Goal: Task Accomplishment & Management: Use online tool/utility

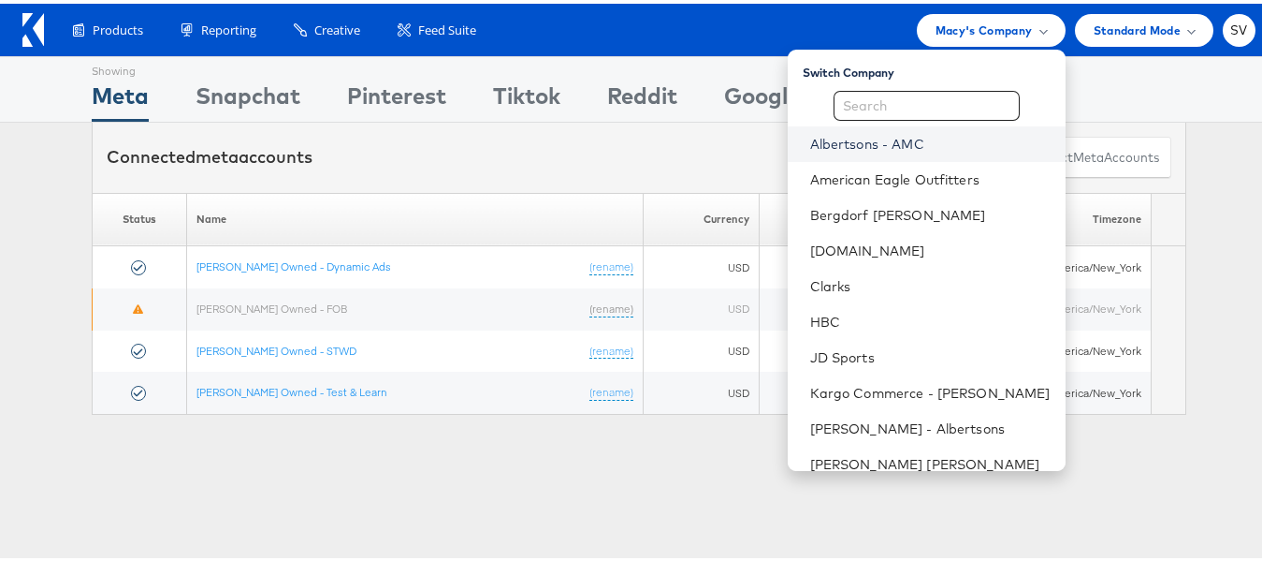
click at [869, 149] on link "Albertsons - AMC" at bounding box center [930, 140] width 241 height 19
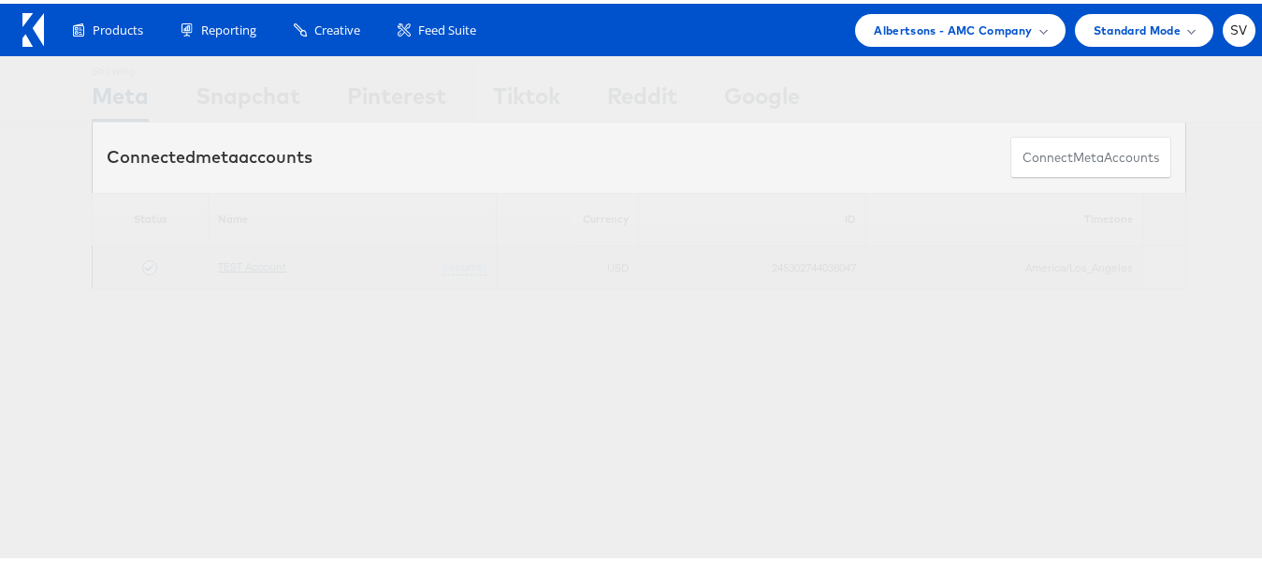
click at [262, 263] on link "TEST Account" at bounding box center [252, 262] width 68 height 14
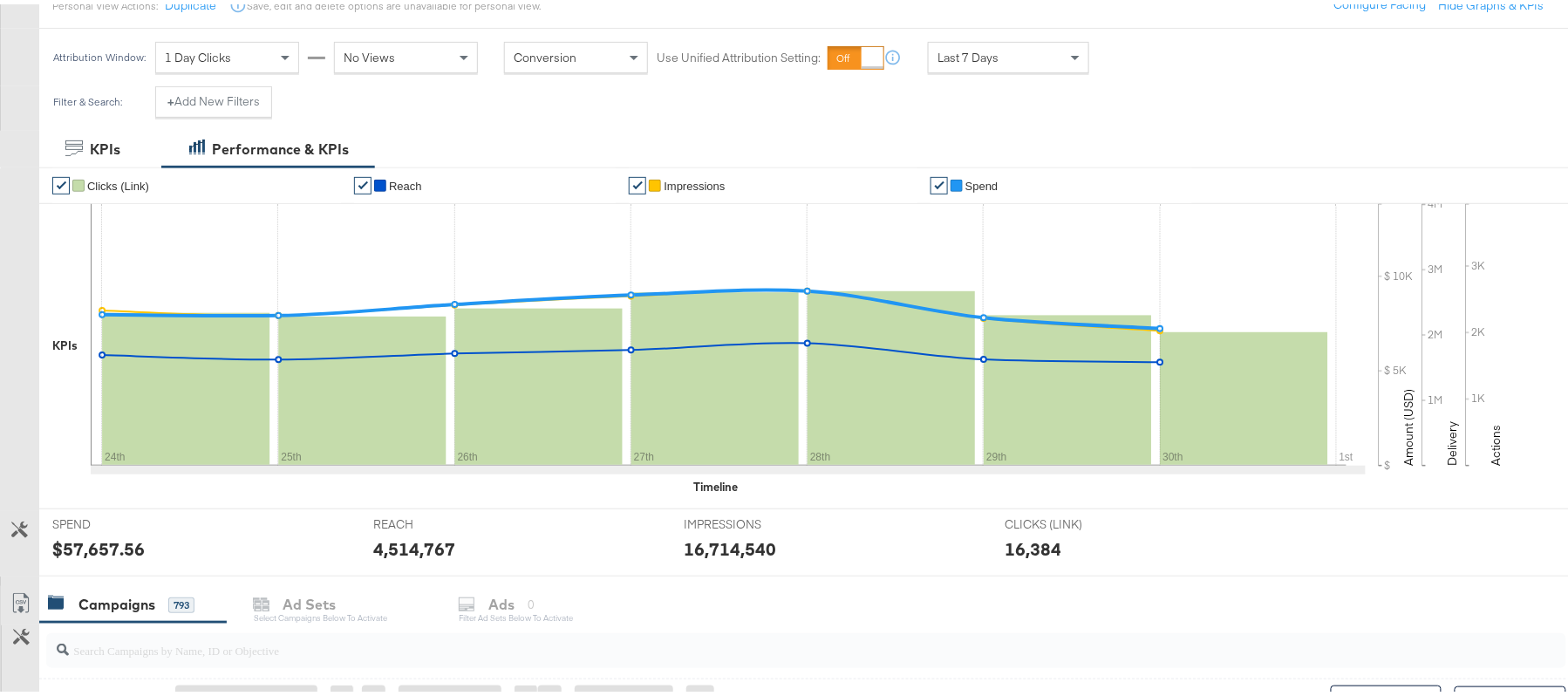
scroll to position [580, 0]
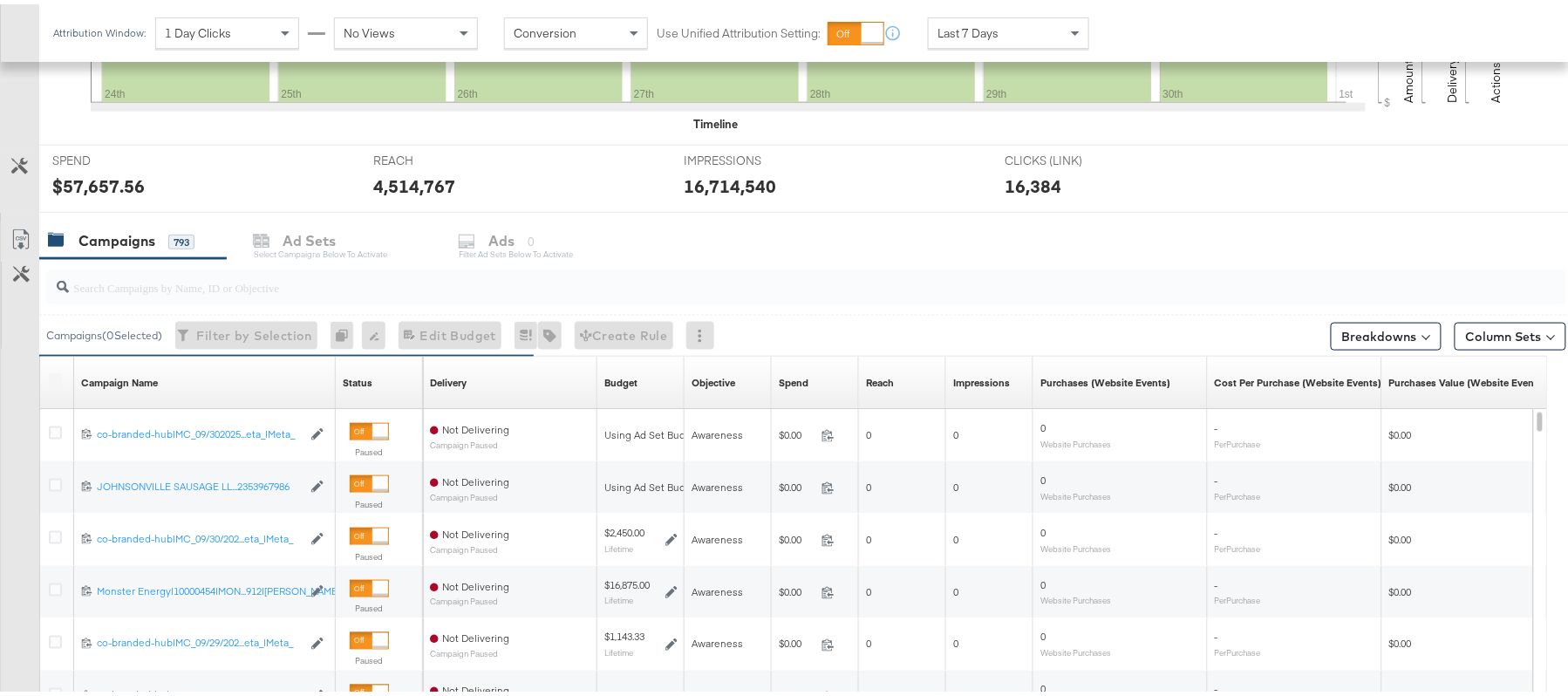
click at [293, 293] on input "search" at bounding box center [748, 276] width 1358 height 34
paste input "120232307402380307"
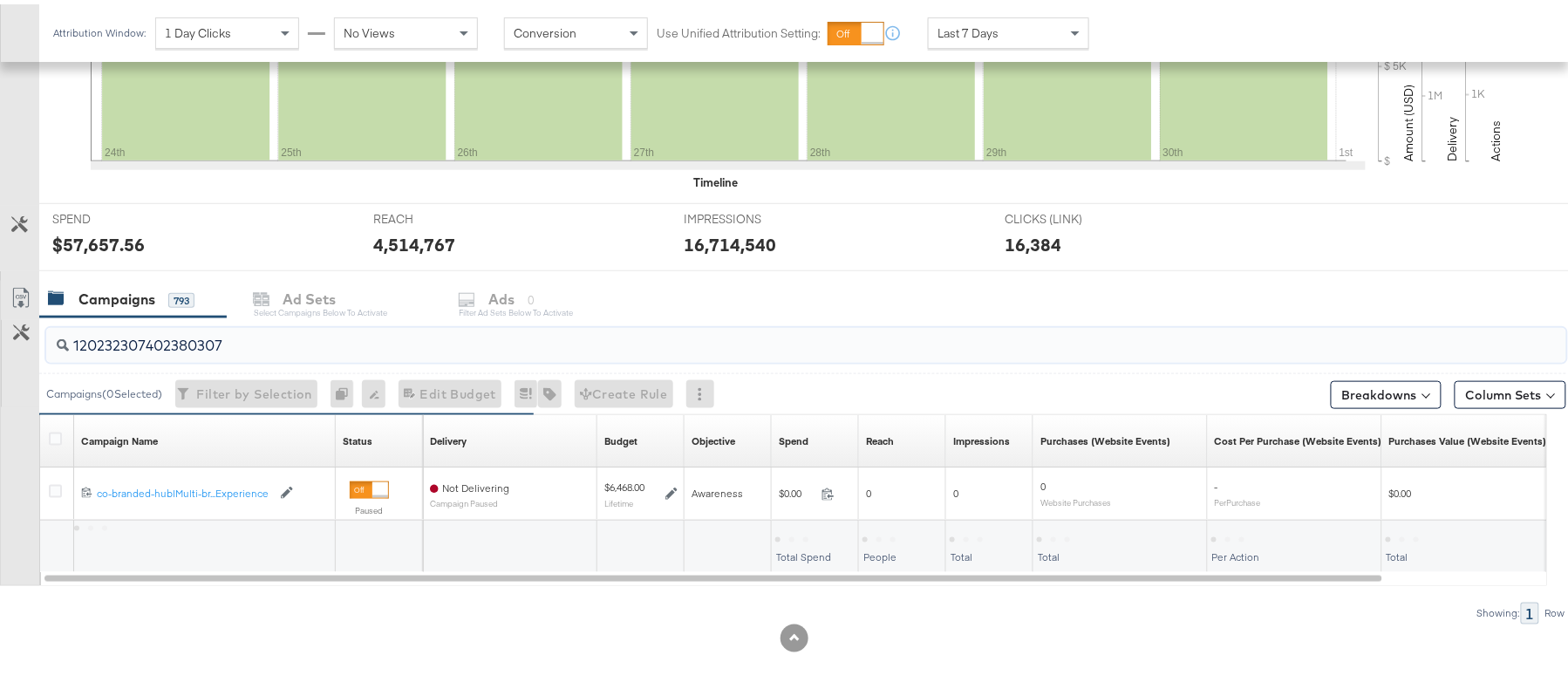
scroll to position [525, 0]
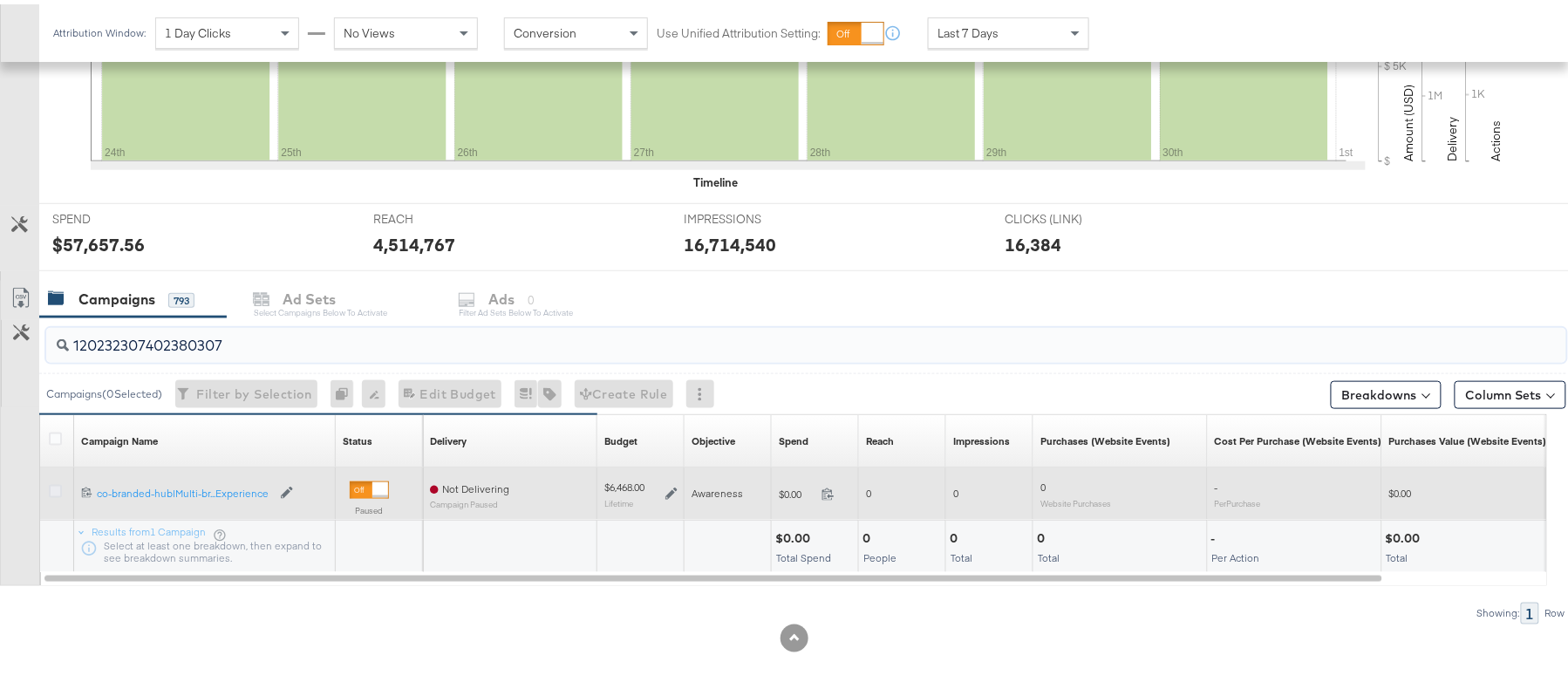
type input "120232307402380307"
click at [56, 488] on icon at bounding box center [55, 487] width 13 height 13
click at [0, 0] on input "checkbox" at bounding box center [0, 0] width 0 height 0
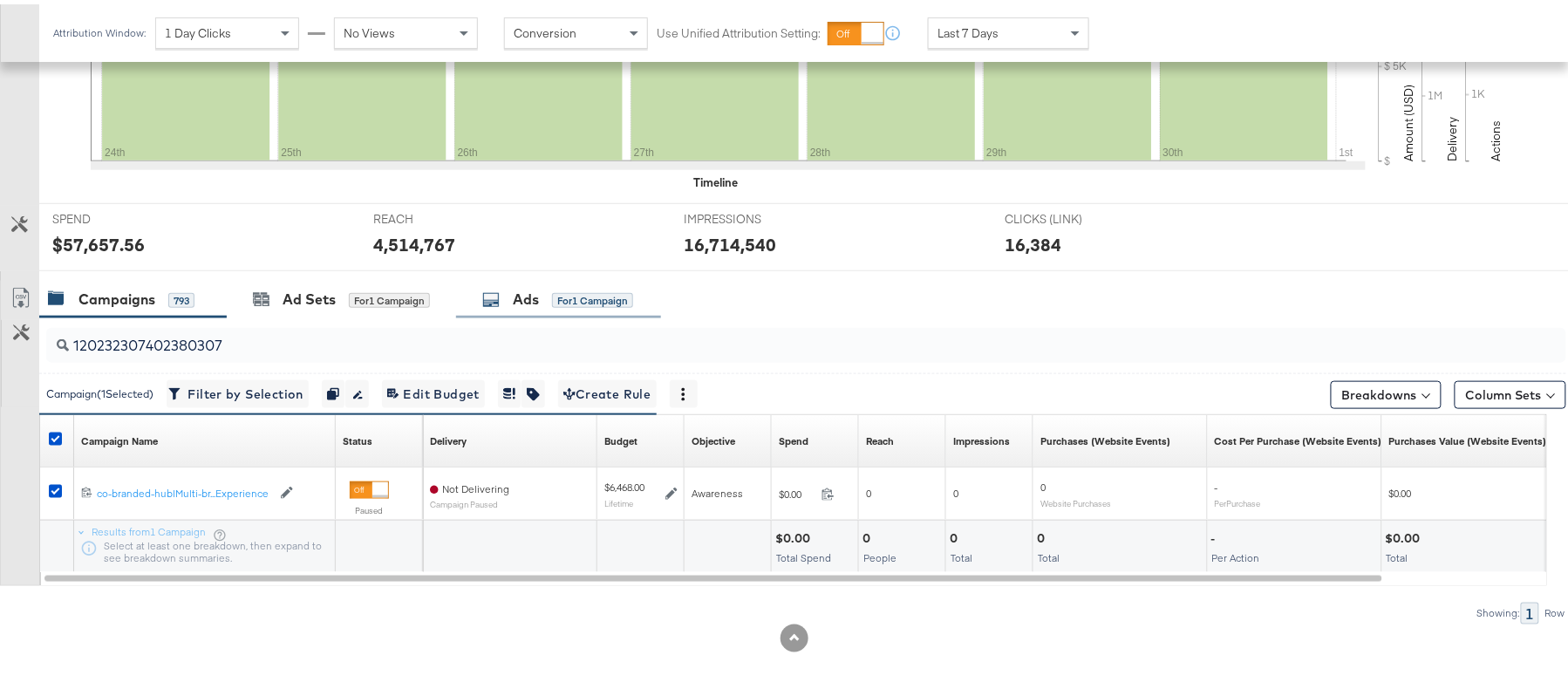
click at [541, 300] on div "Ads for 1 Campaign" at bounding box center [558, 295] width 151 height 20
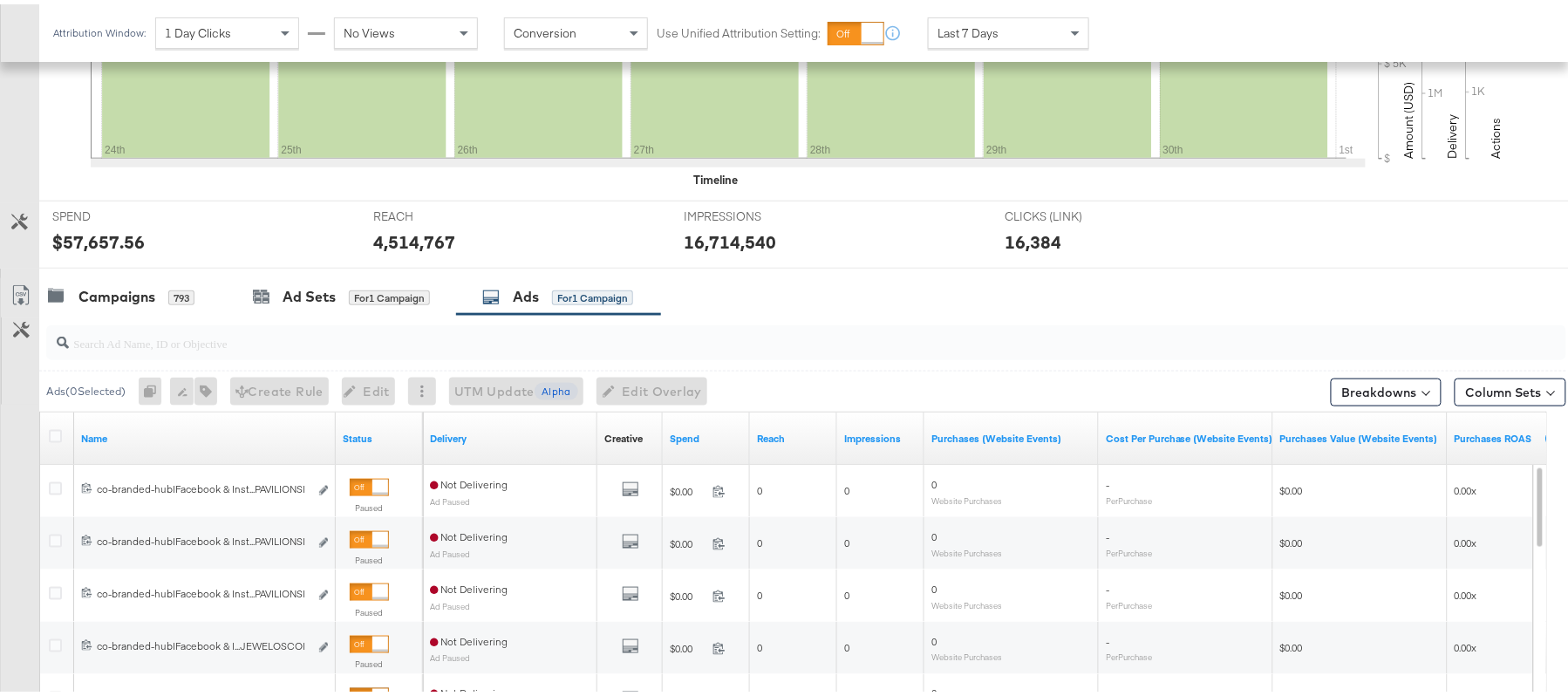
scroll to position [0, 0]
click at [424, 342] on input "search" at bounding box center [748, 332] width 1358 height 34
paste input "co-branded-hub|Facebook & Instagram|Social Media|FBIG - Video IX - Custom Shopp…"
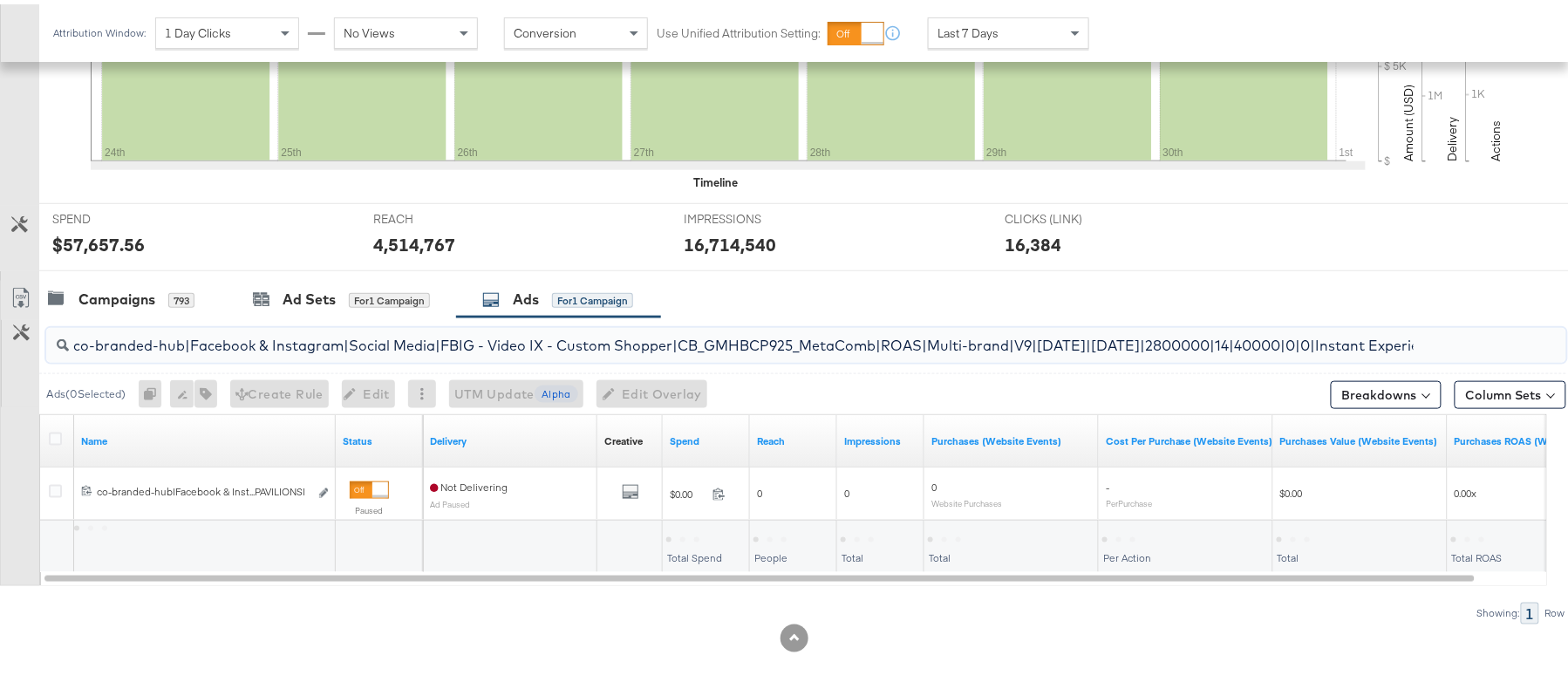
scroll to position [0, 214]
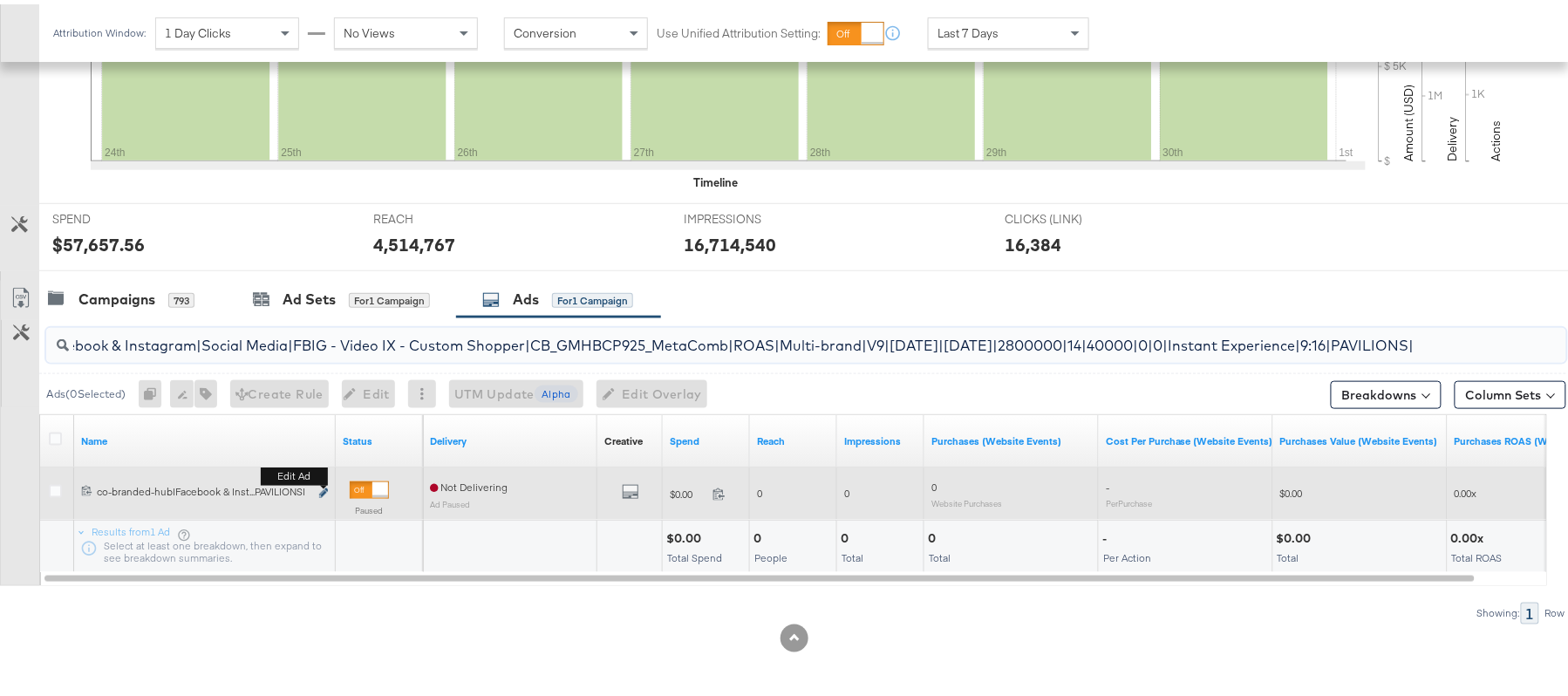
type input "co-branded-hub|Facebook & Instagram|Social Media|FBIG - Video IX - Custom Shopp…"
click at [322, 489] on icon "link" at bounding box center [323, 488] width 8 height 9
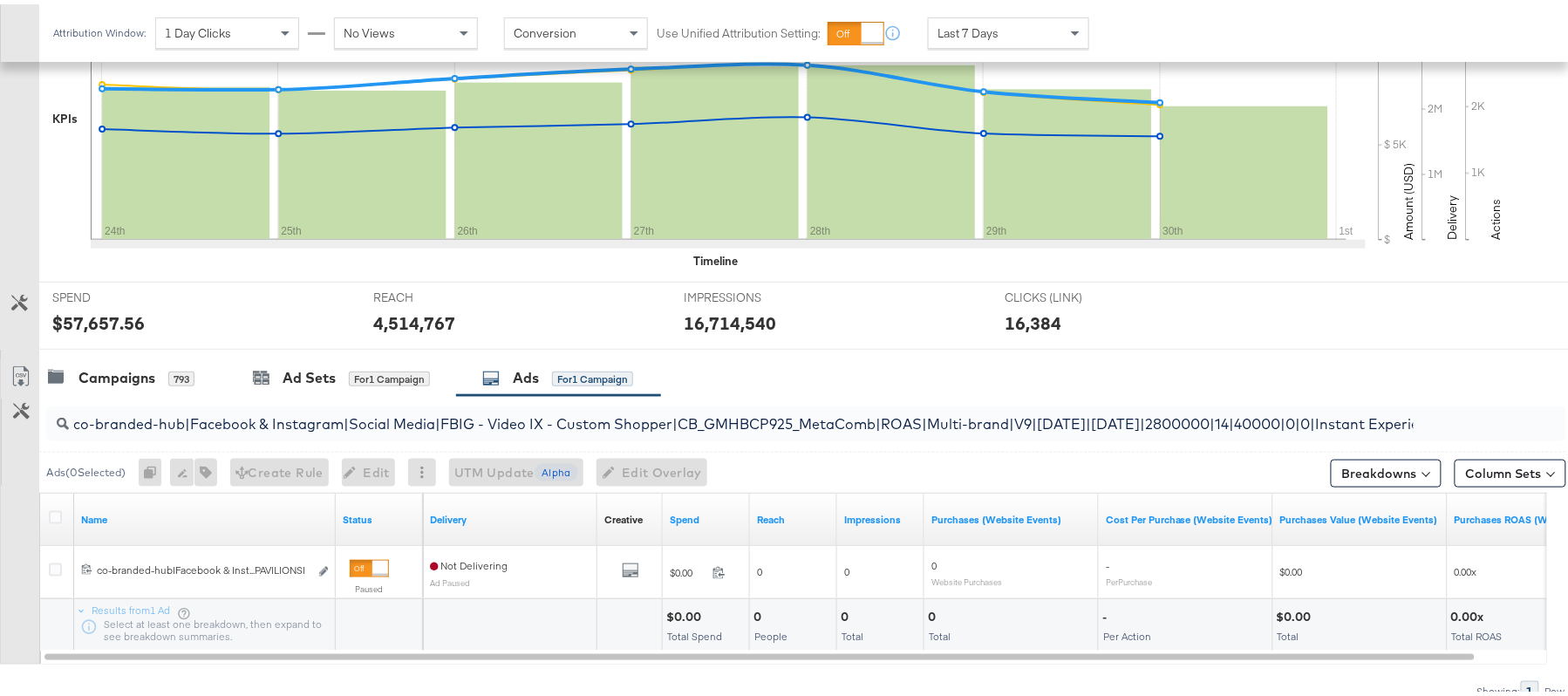
scroll to position [465, 0]
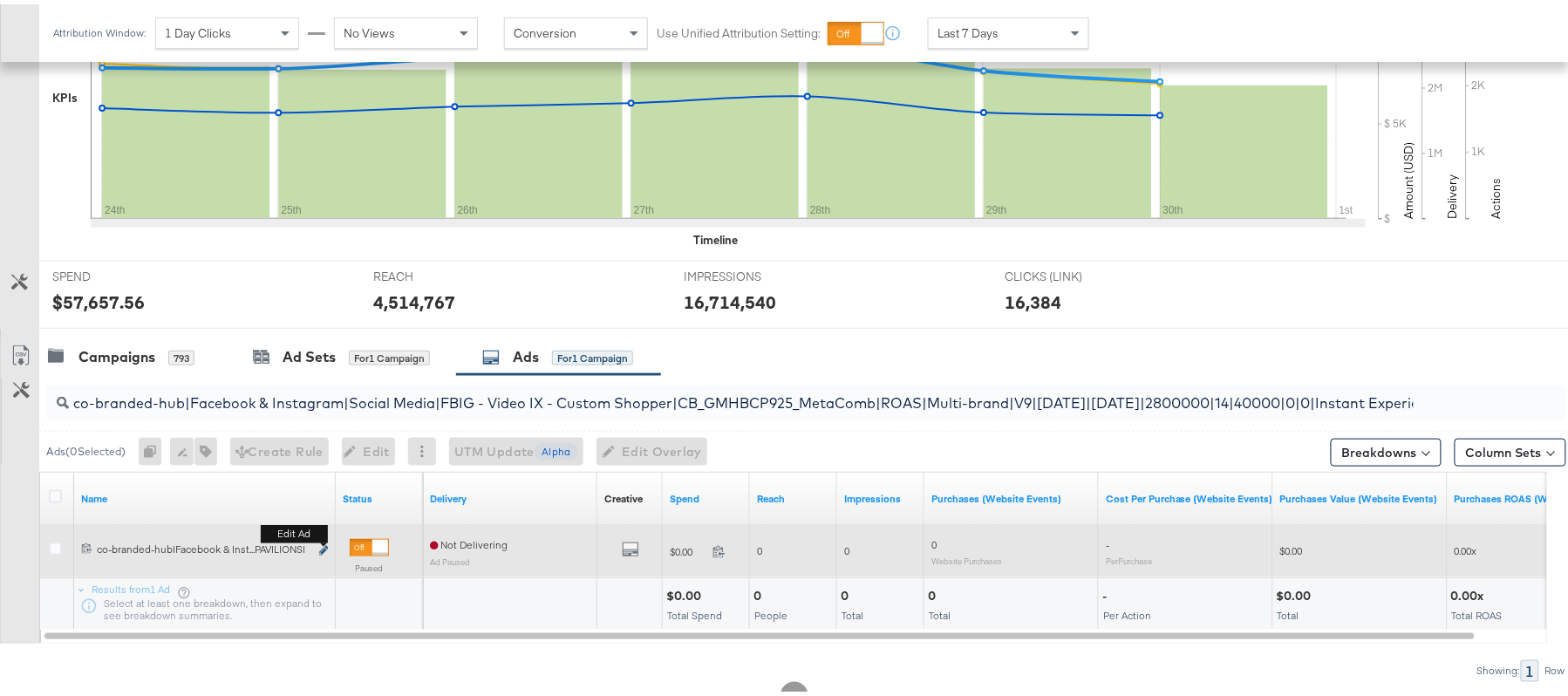
click at [322, 546] on icon "link" at bounding box center [323, 546] width 8 height 9
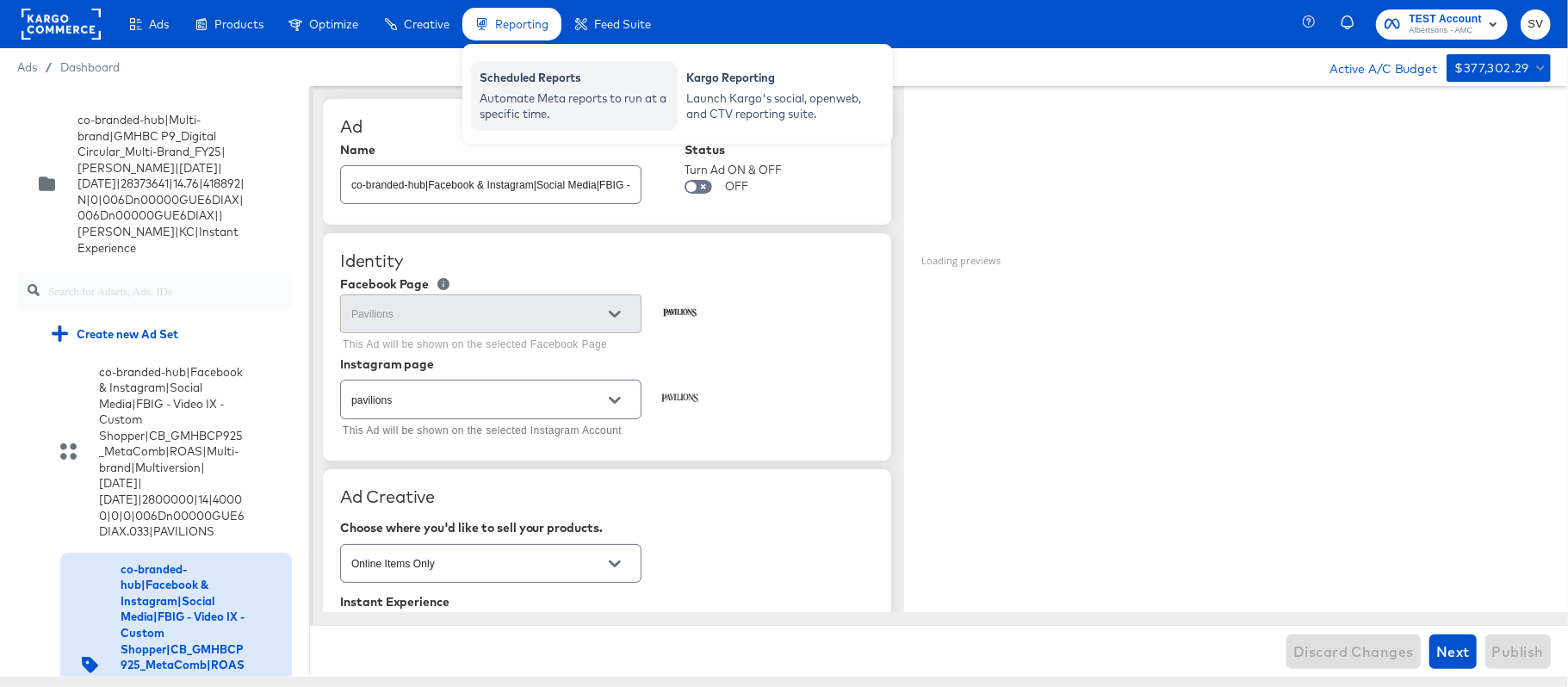
scroll to position [156, 0]
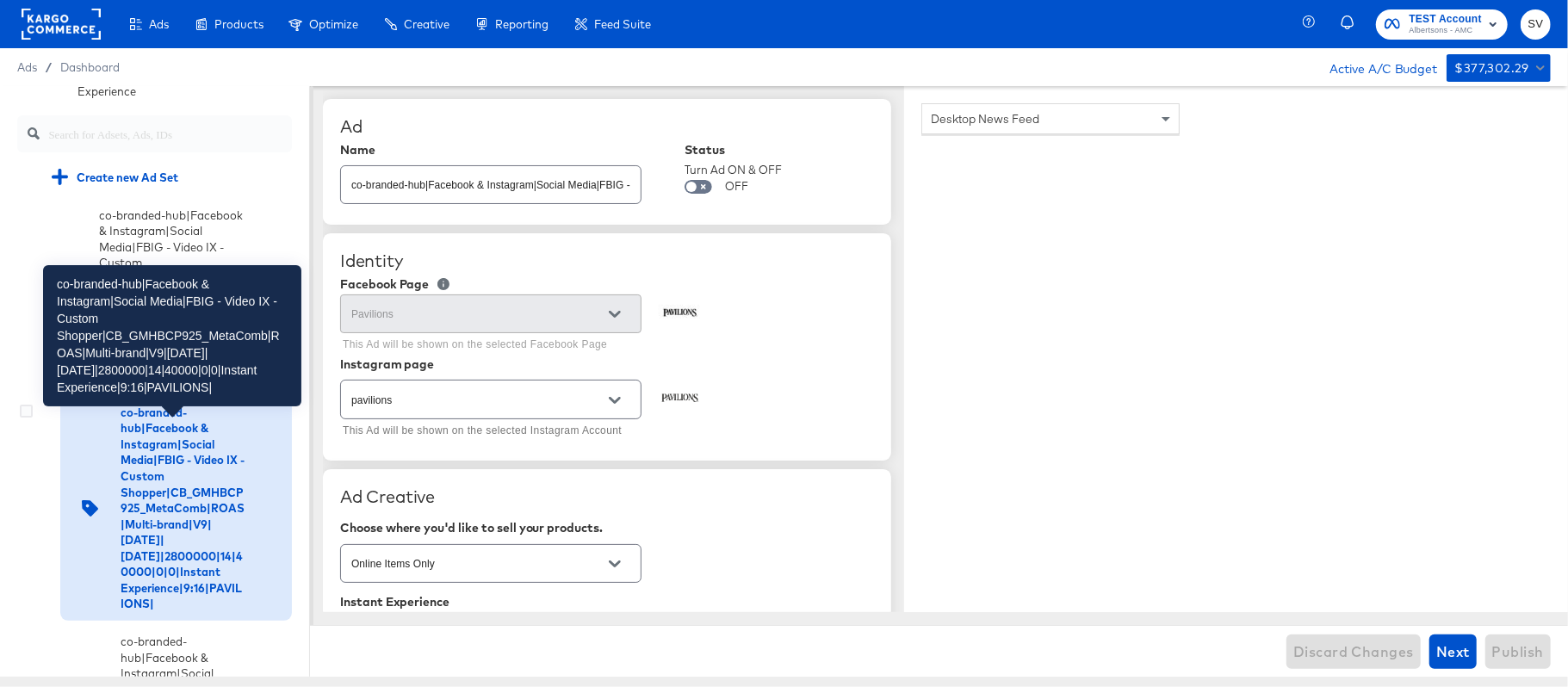
click at [127, 498] on div "co-branded-hub|Facebook & Instagram|Social Media|FBIG - Video IX - Custom Shopp…" at bounding box center [182, 509] width 124 height 208
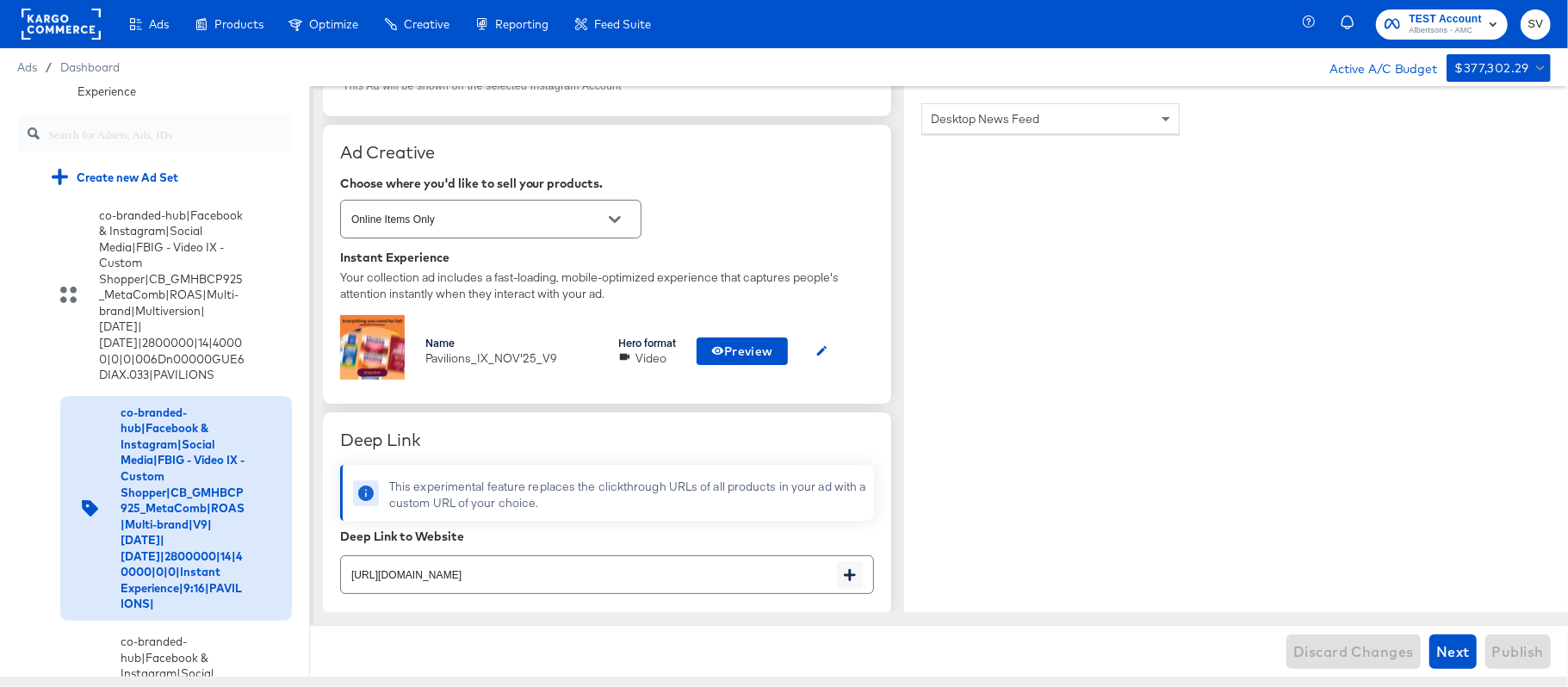
scroll to position [459, 0]
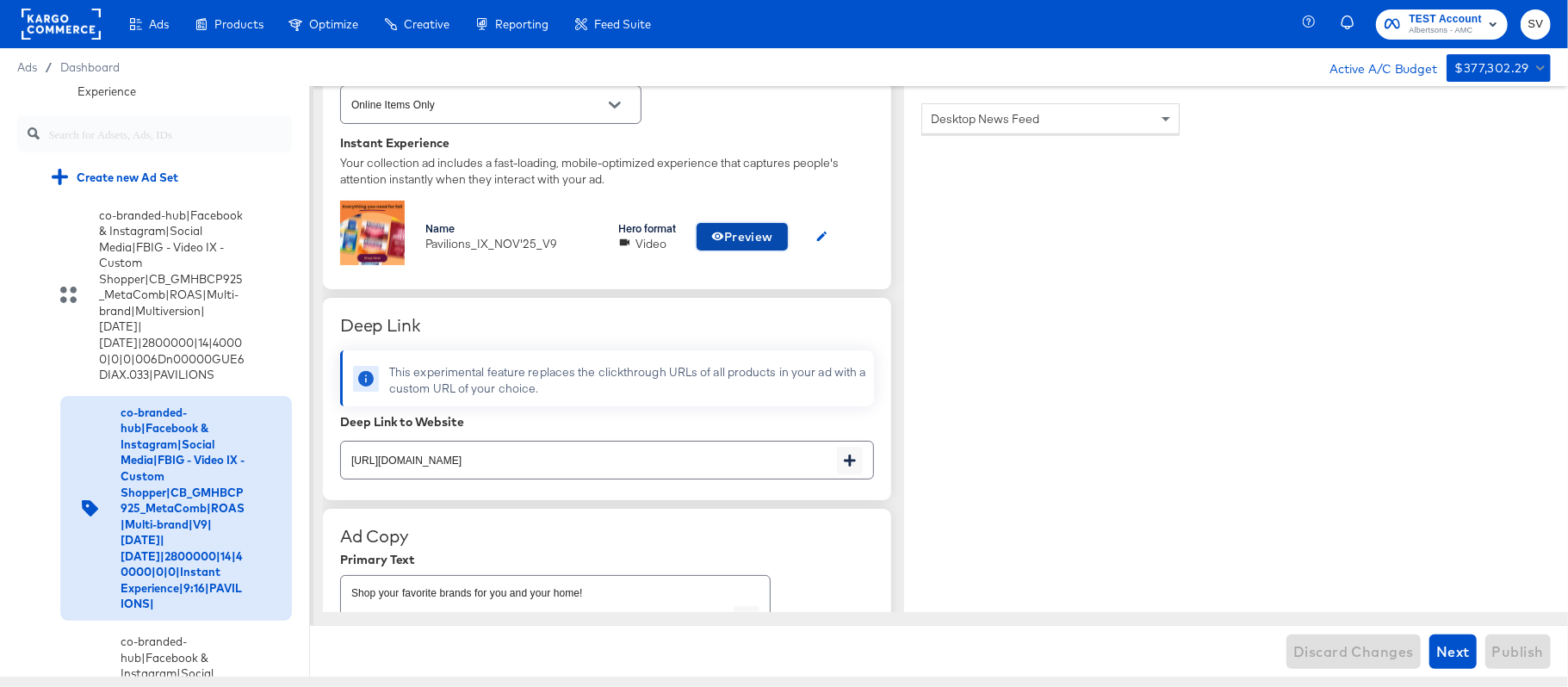
click at [753, 235] on span "Preview" at bounding box center [742, 236] width 62 height 21
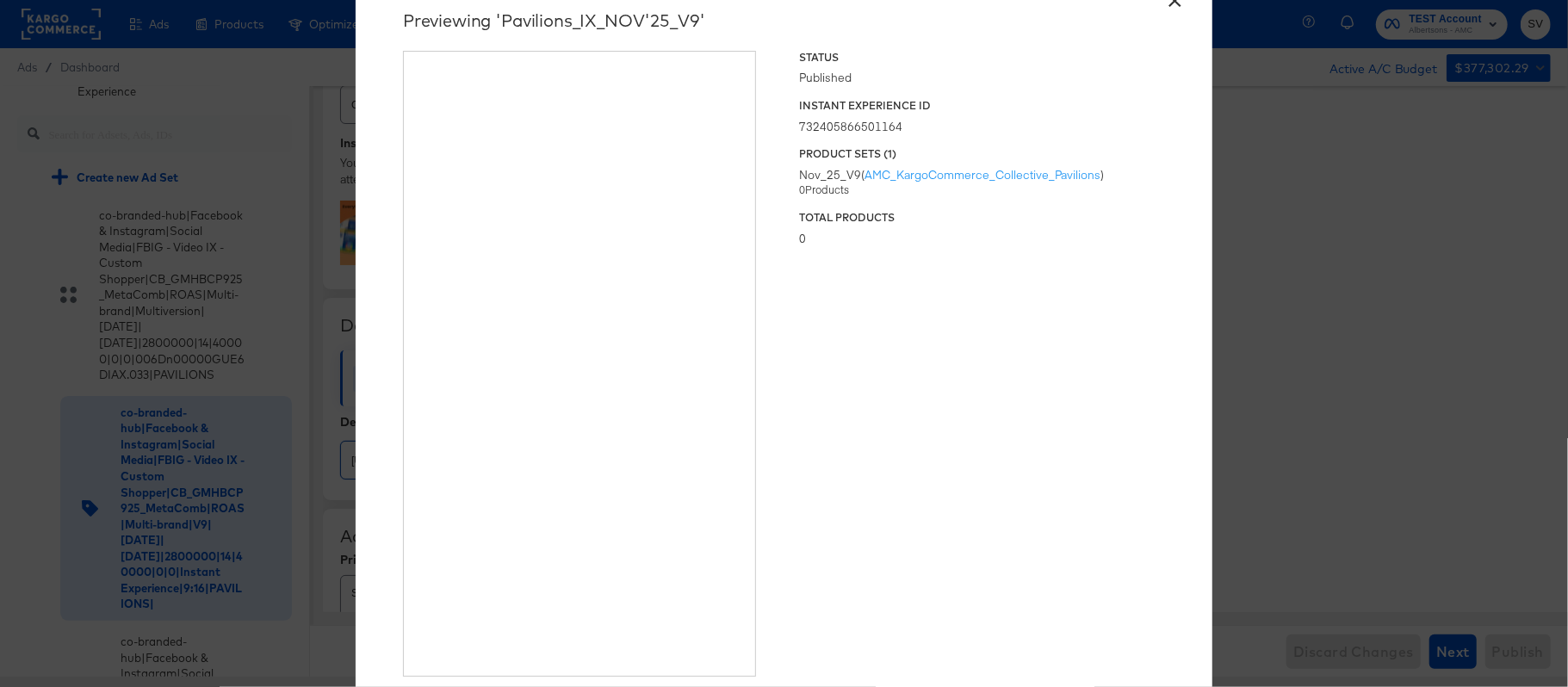
type textarea "x"
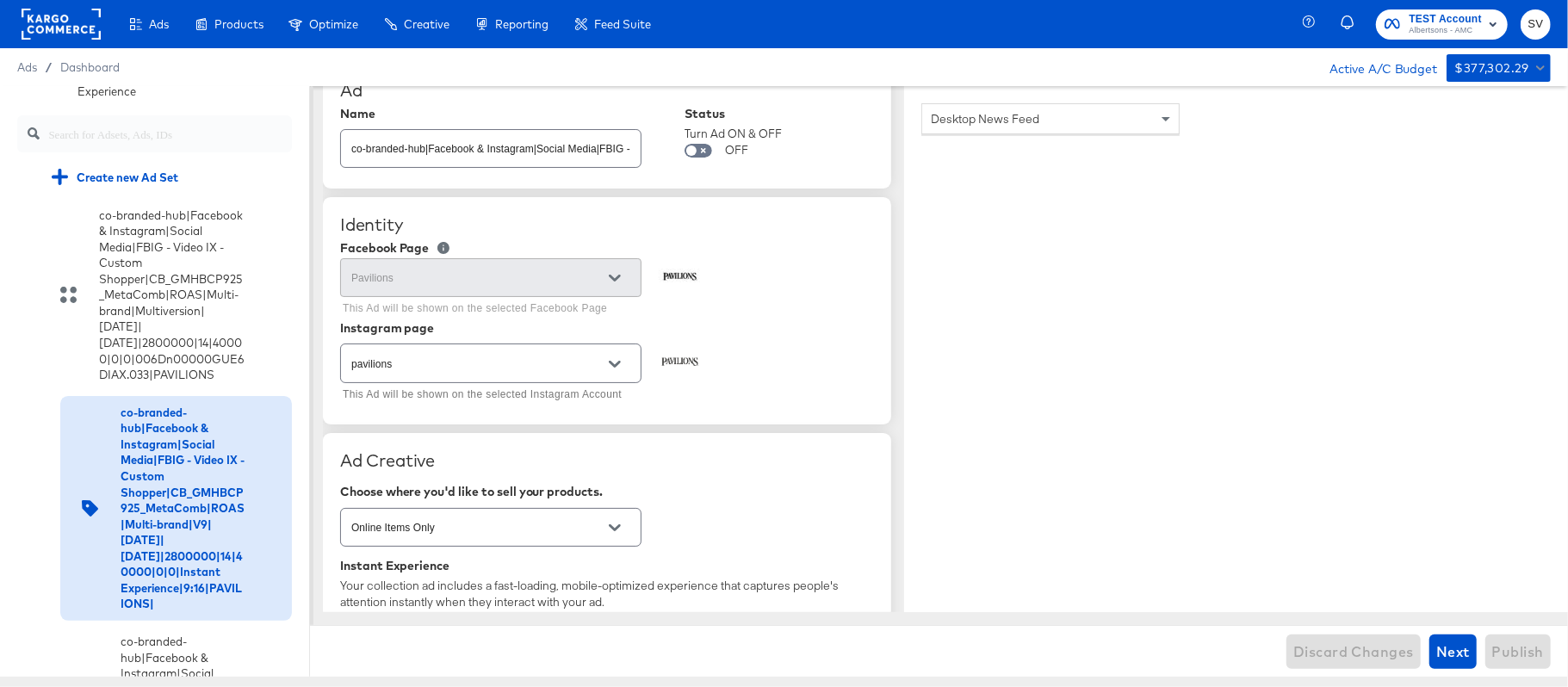
scroll to position [0, 0]
